Goal: Task Accomplishment & Management: Manage account settings

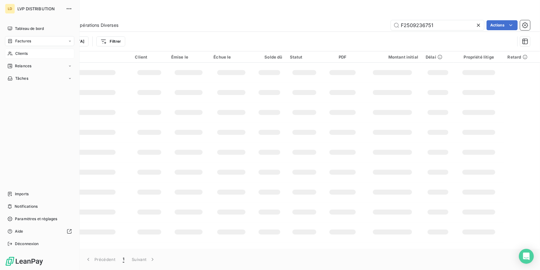
click at [16, 55] on span "Clients" at bounding box center [21, 54] width 12 height 6
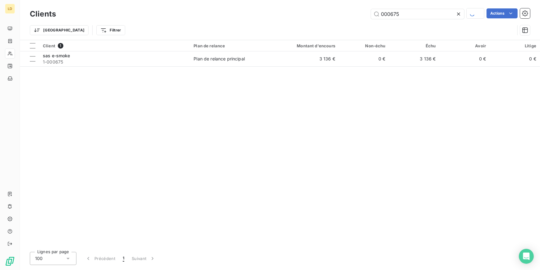
drag, startPoint x: 424, startPoint y: 10, endPoint x: 335, endPoint y: 11, distance: 88.9
click at [345, 11] on div "000675 Actions" at bounding box center [296, 13] width 467 height 11
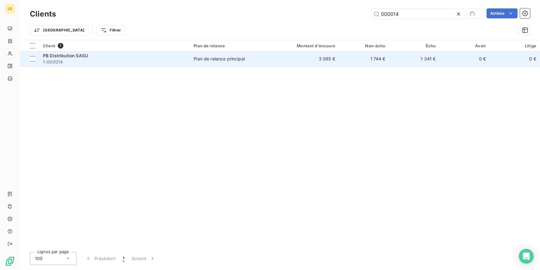
type input "000014"
click at [155, 59] on span "1-000014" at bounding box center [114, 62] width 143 height 6
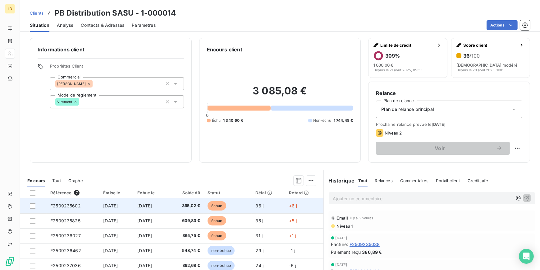
click at [34, 204] on div at bounding box center [33, 206] width 6 height 6
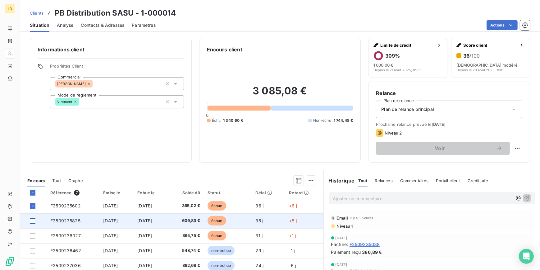
drag, startPoint x: 32, startPoint y: 220, endPoint x: 31, endPoint y: 239, distance: 19.3
click at [32, 220] on div at bounding box center [33, 221] width 6 height 6
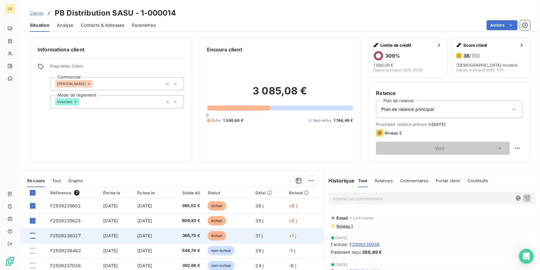
click at [34, 236] on div at bounding box center [33, 236] width 6 height 6
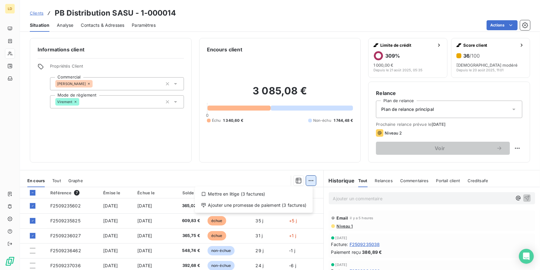
click at [307, 181] on html "LD Clients PB Distribution SASU - 1-000014 Situation Analyse Contacts & Adresse…" at bounding box center [270, 135] width 540 height 270
click at [294, 204] on div "Ajouter une promesse de paiement (3 factures)" at bounding box center [253, 205] width 113 height 10
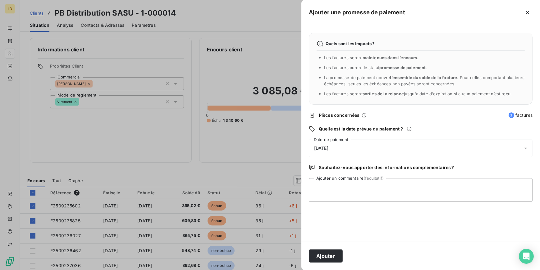
click at [329, 148] on span "[DATE]" at bounding box center [321, 147] width 14 height 5
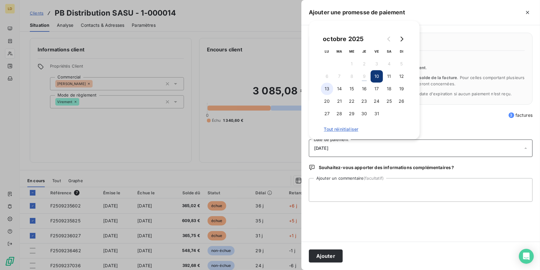
click at [331, 92] on button "13" at bounding box center [327, 88] width 12 height 12
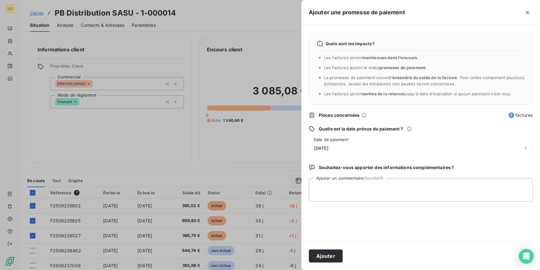
click at [327, 231] on div "Quels sont les impacts ? Les factures seront maintenues dans l’encours . Les fa…" at bounding box center [421, 133] width 239 height 216
click at [328, 192] on textarea "Ajouter un commentaire (facultatif)" at bounding box center [421, 190] width 224 height 24
paste textarea "Tous est réglé depuis hier."
type textarea "09/10 retour client : Tous est réglé depuis hier"
click at [333, 255] on button "Ajouter" at bounding box center [326, 255] width 34 height 13
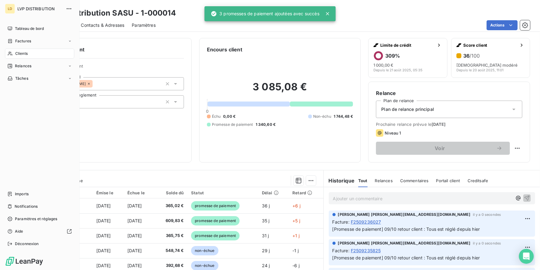
drag, startPoint x: 15, startPoint y: 56, endPoint x: 29, endPoint y: 58, distance: 14.2
click at [15, 56] on span "Clients" at bounding box center [21, 54] width 12 height 6
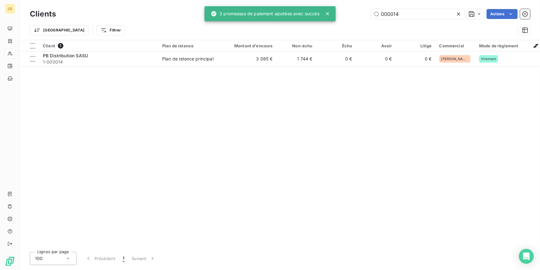
drag, startPoint x: 348, startPoint y: 12, endPoint x: 339, endPoint y: 11, distance: 9.7
click at [340, 11] on div "000014 Actions" at bounding box center [296, 14] width 467 height 10
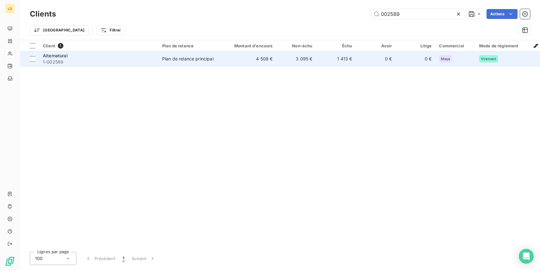
type input "002589"
click at [110, 60] on span "1-002589" at bounding box center [99, 62] width 112 height 6
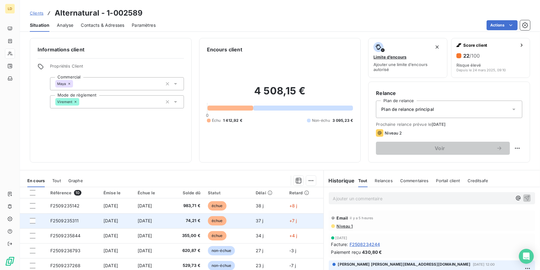
drag, startPoint x: 32, startPoint y: 204, endPoint x: 34, endPoint y: 217, distance: 13.2
click at [32, 204] on div at bounding box center [33, 206] width 6 height 6
click at [34, 221] on div at bounding box center [33, 221] width 6 height 6
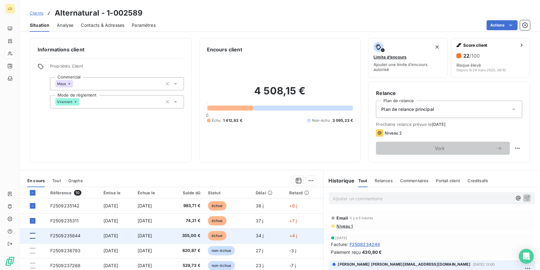
click at [31, 235] on div at bounding box center [33, 236] width 6 height 6
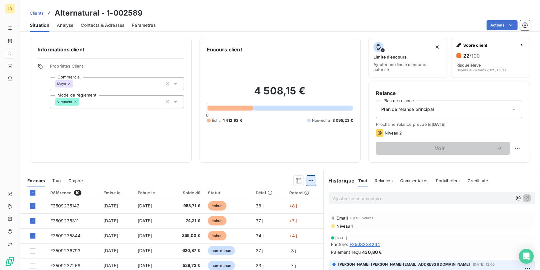
click at [306, 182] on html "LD Clients Alternatural - 1-002589 Situation Analyse Contacts & Adresses Paramè…" at bounding box center [270, 135] width 540 height 270
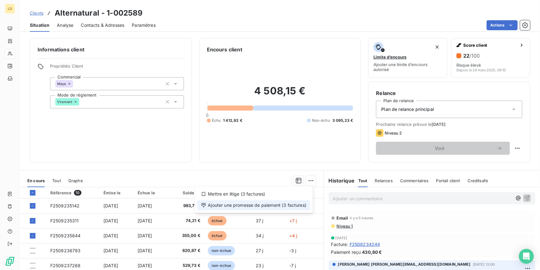
drag, startPoint x: 304, startPoint y: 185, endPoint x: 293, endPoint y: 203, distance: 21.6
click at [293, 203] on div "Ajouter une promesse de paiement (3 factures)" at bounding box center [253, 205] width 113 height 10
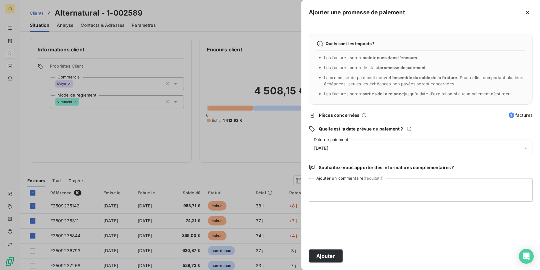
click at [329, 146] on span "[DATE]" at bounding box center [321, 147] width 14 height 5
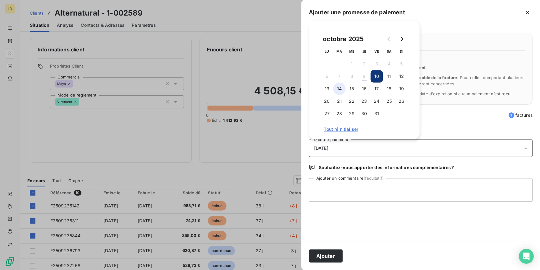
click at [344, 90] on button "14" at bounding box center [340, 88] width 12 height 12
drag, startPoint x: 354, startPoint y: 182, endPoint x: 350, endPoint y: 184, distance: 5.3
click at [354, 182] on textarea "Ajouter un commentaire (facultatif)" at bounding box center [421, 190] width 224 height 24
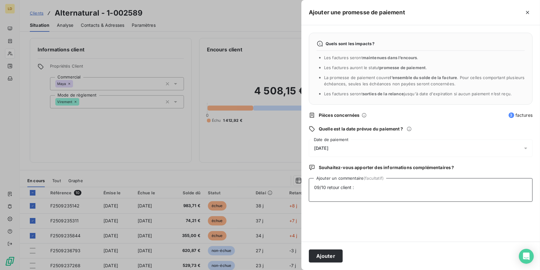
paste textarea "[PERSON_NAME] le nécessaire aujourd'hui ou demain matin au plus tard."
type textarea "09/10 retour client : [PERSON_NAME] le nécessaire aujourd'hui ou demain matin a…"
click at [335, 252] on button "Ajouter" at bounding box center [326, 255] width 34 height 13
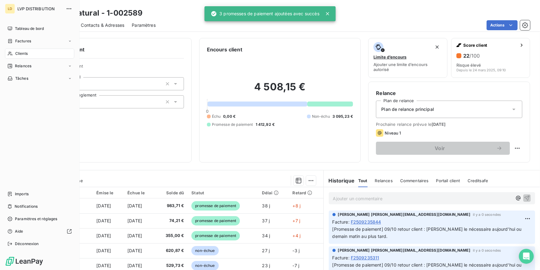
click at [13, 53] on div "Clients" at bounding box center [39, 53] width 69 height 10
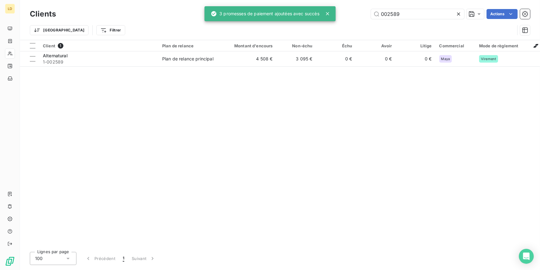
drag, startPoint x: 376, startPoint y: 14, endPoint x: 353, endPoint y: 12, distance: 23.1
click at [364, 12] on div "002589 Actions" at bounding box center [296, 14] width 467 height 10
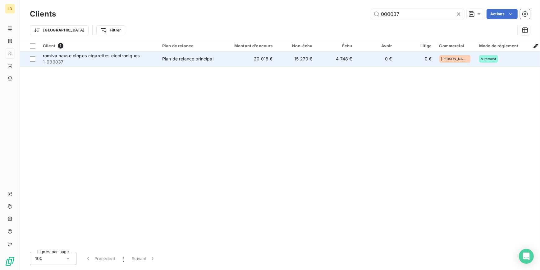
type input "000037"
click at [206, 65] on td "Plan de relance principal" at bounding box center [191, 58] width 65 height 15
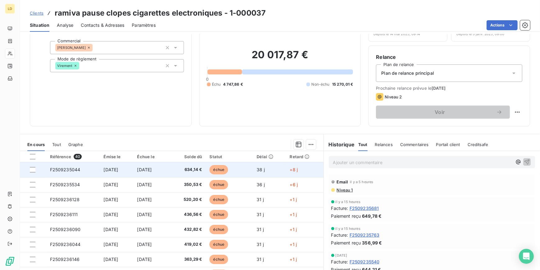
scroll to position [37, 0]
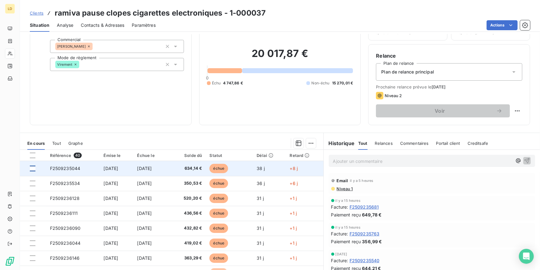
click at [30, 168] on div at bounding box center [33, 168] width 6 height 6
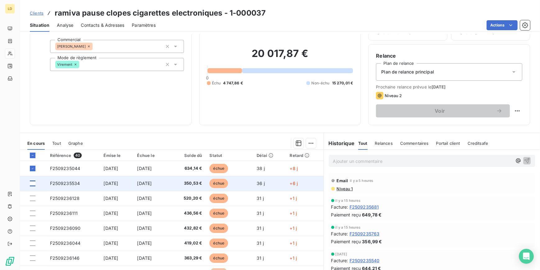
click at [32, 182] on div at bounding box center [33, 183] width 6 height 6
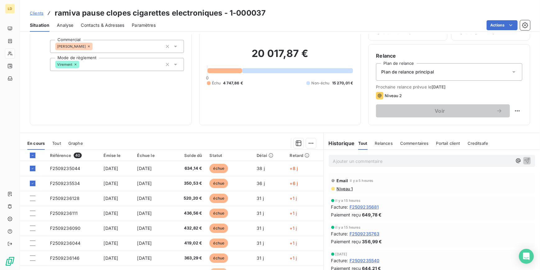
click at [310, 141] on html "LD Clients ramiva pause clopes cigarettes electroniques - 1-000037 Situation An…" at bounding box center [270, 135] width 540 height 270
click at [285, 166] on div "Ajouter une promesse de paiement (2 factures)" at bounding box center [253, 167] width 113 height 10
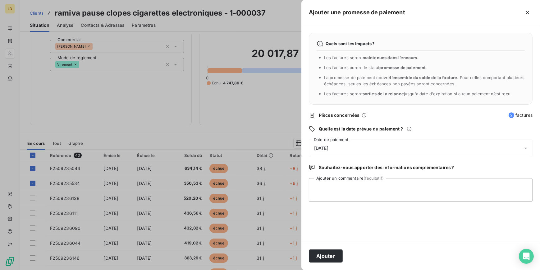
click at [331, 134] on div "Quels sont les impacts ? Les factures seront maintenues dans l’encours . Les fa…" at bounding box center [421, 133] width 239 height 216
click at [334, 153] on div "[DATE]" at bounding box center [421, 147] width 224 height 17
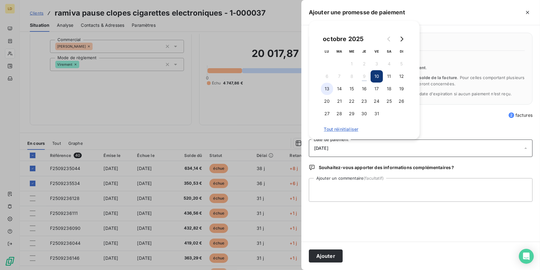
click at [328, 92] on button "13" at bounding box center [327, 88] width 12 height 12
click at [343, 91] on button "14" at bounding box center [340, 88] width 12 height 12
click at [341, 195] on textarea "Ajouter un commentaire (facultatif)" at bounding box center [421, 190] width 224 height 24
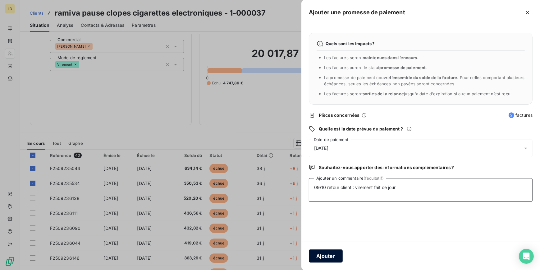
type textarea "09/10 retour client : virement fait ce jour"
click at [321, 255] on button "Ajouter" at bounding box center [326, 255] width 34 height 13
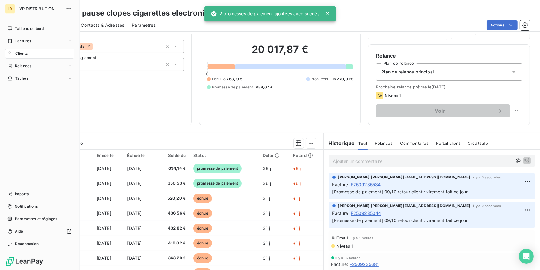
click at [18, 52] on span "Clients" at bounding box center [21, 54] width 12 height 6
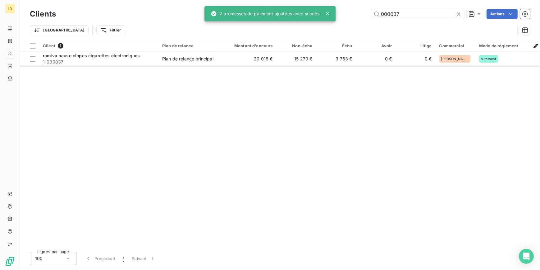
drag, startPoint x: 413, startPoint y: 16, endPoint x: 354, endPoint y: 15, distance: 58.8
click at [354, 15] on div "000037 Actions" at bounding box center [296, 14] width 467 height 10
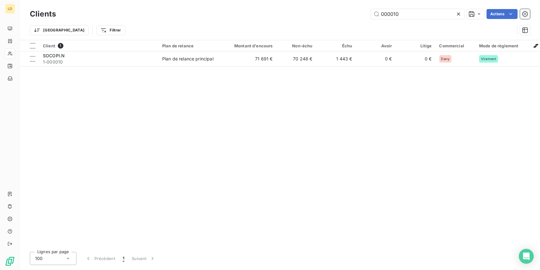
type input "000010"
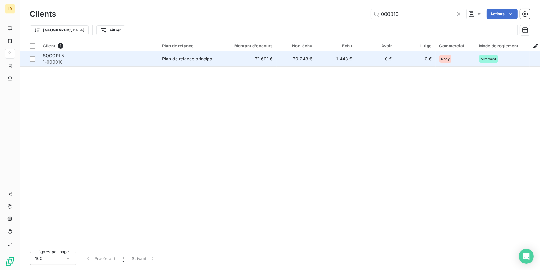
drag, startPoint x: 115, startPoint y: 61, endPoint x: 118, endPoint y: 65, distance: 5.6
click at [115, 61] on span "1-000010" at bounding box center [99, 62] width 112 height 6
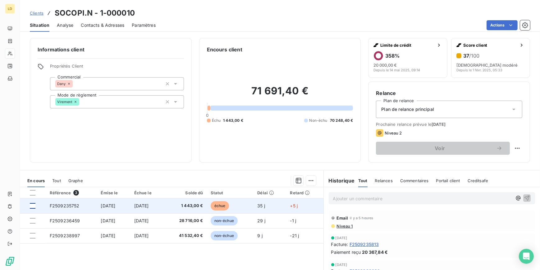
click at [34, 206] on div at bounding box center [33, 206] width 6 height 6
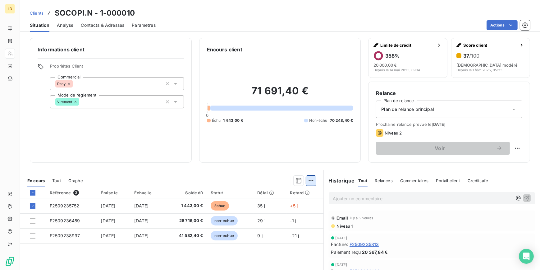
click at [306, 178] on html "LD Clients SOCOPI.N - 1-000010 Situation Analyse Contacts & Adresses Paramètres…" at bounding box center [270, 135] width 540 height 270
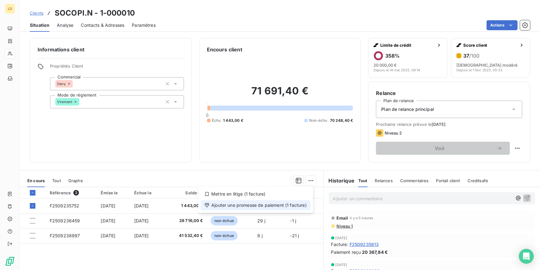
click at [297, 207] on div "Ajouter une promesse de paiement (1 facture)" at bounding box center [256, 205] width 110 height 10
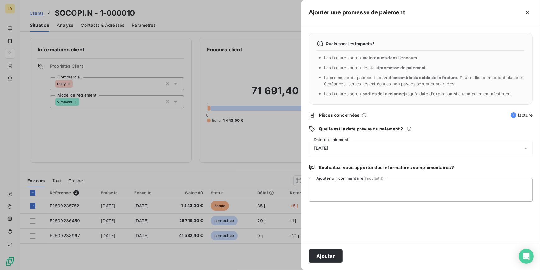
click at [329, 150] on span "[DATE]" at bounding box center [321, 147] width 14 height 5
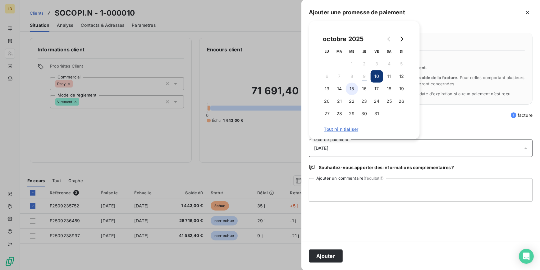
click at [355, 92] on button "15" at bounding box center [352, 88] width 12 height 12
click at [341, 187] on textarea "Ajouter un commentaire (facultatif)" at bounding box center [421, 190] width 224 height 24
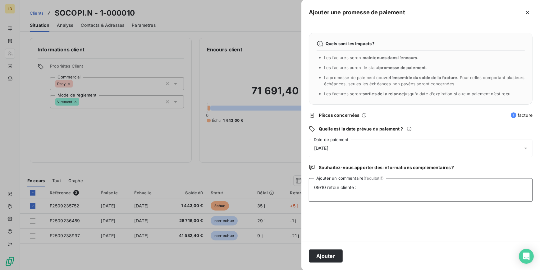
paste textarea "Pour la facture à échéance au 04/10, je relance ma collègue car elle ne m’a pas…"
type textarea "09/10 retour cliente : Pour la facture à échéance au 04/10, je relance ma collè…"
click at [333, 253] on button "Ajouter" at bounding box center [326, 255] width 34 height 13
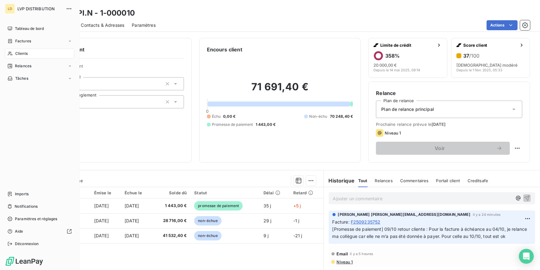
click at [21, 53] on span "Clients" at bounding box center [21, 54] width 12 height 6
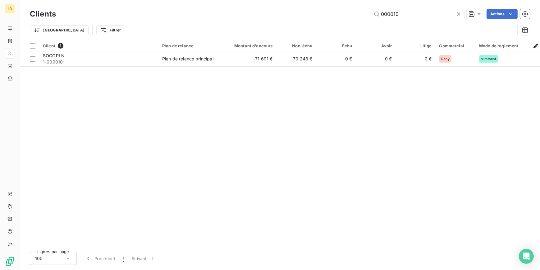
drag, startPoint x: 419, startPoint y: 14, endPoint x: 342, endPoint y: 12, distance: 77.4
click at [345, 12] on div "000010 Actions" at bounding box center [296, 14] width 467 height 10
type input "000772"
click at [111, 67] on div "Client 1 Plan de relance Montant d'encours Non-échu Échu Avoir Litige Commercia…" at bounding box center [280, 143] width 520 height 206
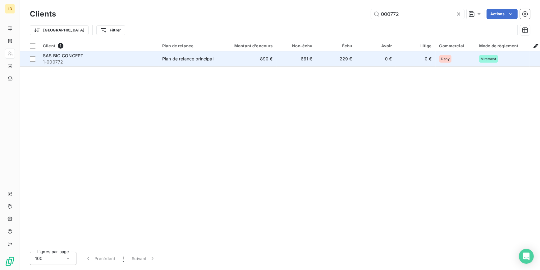
click at [82, 63] on span "1-000772" at bounding box center [99, 62] width 112 height 6
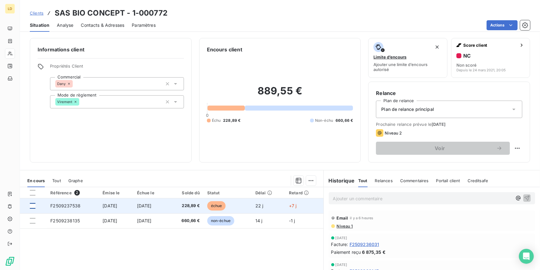
click at [34, 203] on div at bounding box center [33, 206] width 6 height 6
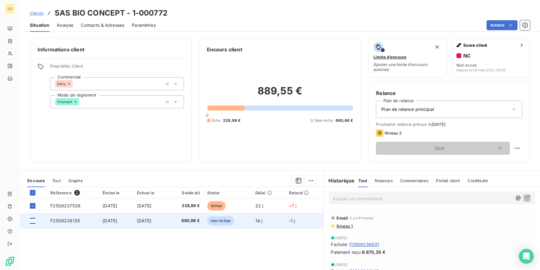
click at [33, 219] on div at bounding box center [33, 221] width 6 height 6
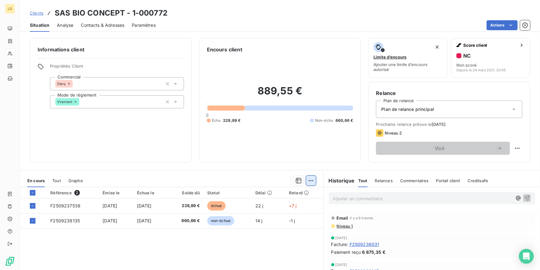
click at [311, 181] on html "LD Clients SAS BIO CONCEPT - 1-000772 Situation Analyse Contacts & Adresses Par…" at bounding box center [270, 135] width 540 height 270
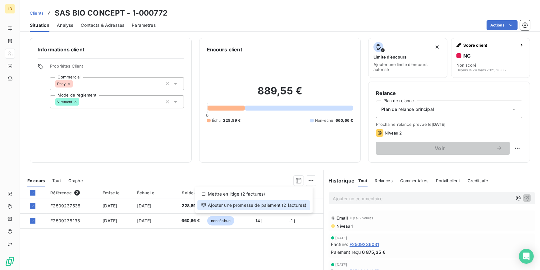
click at [286, 202] on div "Ajouter une promesse de paiement (2 factures)" at bounding box center [253, 205] width 113 height 10
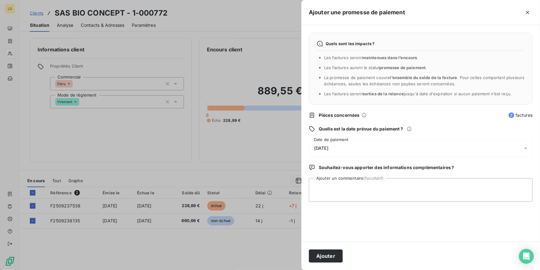
click at [329, 147] on span "[DATE]" at bounding box center [321, 147] width 14 height 5
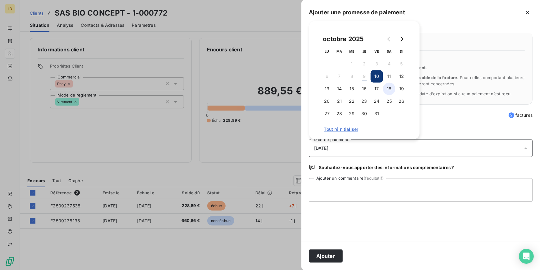
click at [391, 88] on button "18" at bounding box center [389, 88] width 12 height 12
click at [338, 206] on div "Quels sont les impacts ? Les factures seront maintenues dans l’encours . Les fa…" at bounding box center [421, 133] width 239 height 216
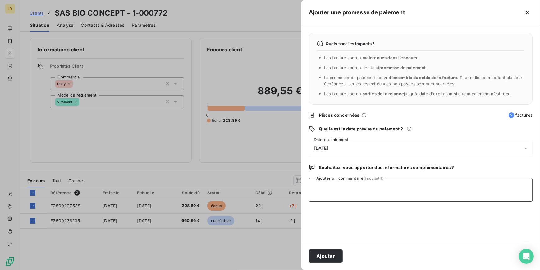
click at [339, 196] on textarea "Ajouter un commentaire (facultatif)" at bounding box center [421, 190] width 224 height 24
paste textarea "Nous règlerons les factures dans notre campagne de virements groupés du 15/10."
type textarea "09/10 retour client : Nous règlerons les factures dans notre campagne de vireme…"
click at [330, 253] on button "Ajouter" at bounding box center [326, 255] width 34 height 13
